Goal: Browse casually

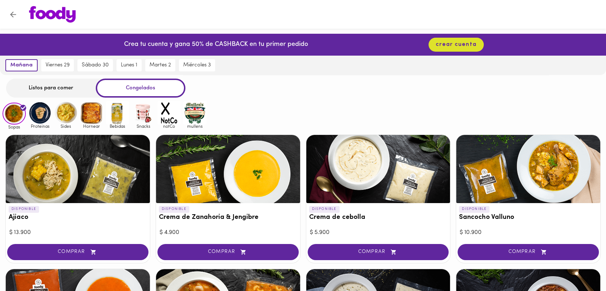
click at [35, 114] on img at bounding box center [39, 112] width 23 height 23
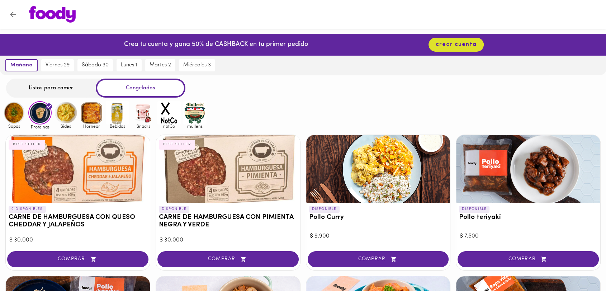
click at [63, 114] on img at bounding box center [65, 112] width 23 height 23
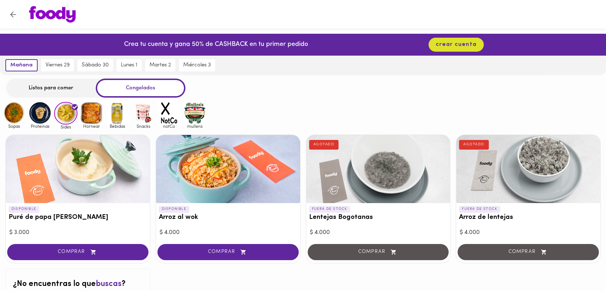
click at [96, 118] on img at bounding box center [91, 112] width 23 height 23
